Goal: Task Accomplishment & Management: Use online tool/utility

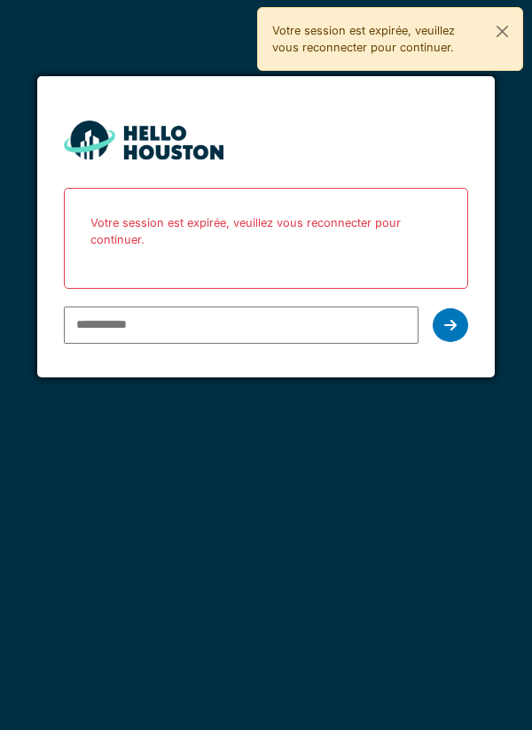
type input "**********"
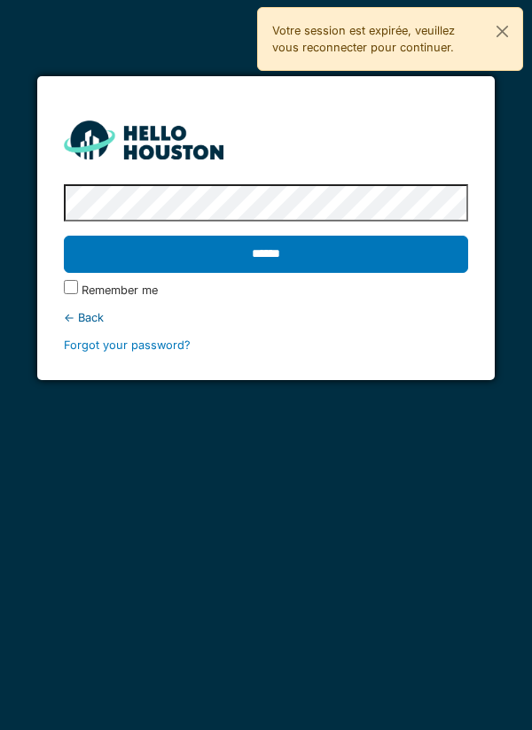
click at [353, 264] on input "******" at bounding box center [266, 254] width 405 height 37
